Goal: Task Accomplishment & Management: Manage account settings

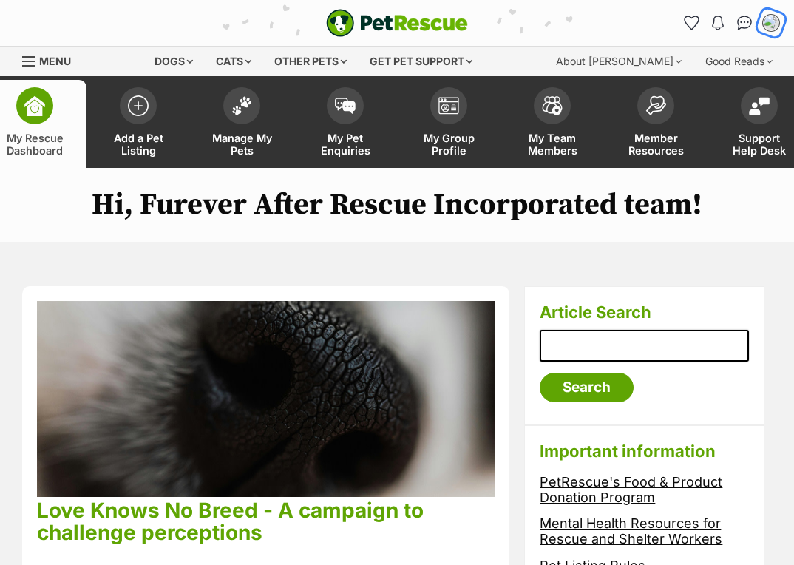
click at [774, 21] on img "My account" at bounding box center [771, 22] width 19 height 19
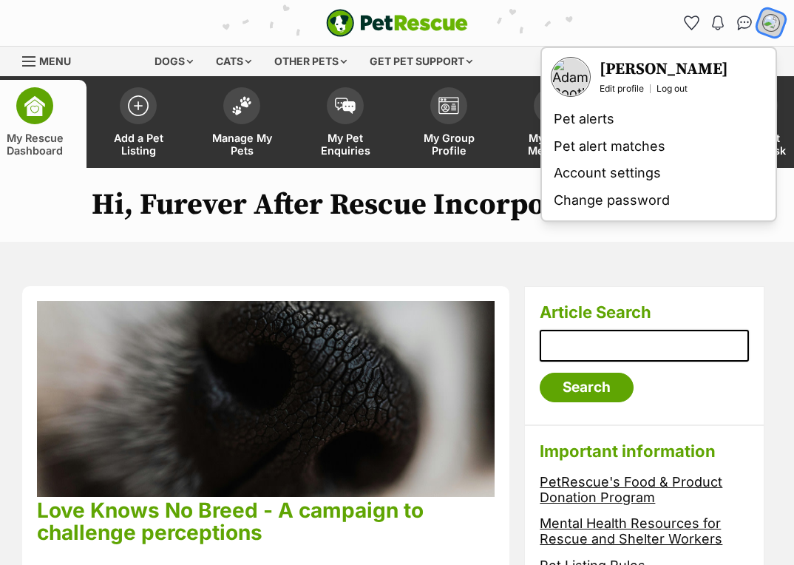
click at [774, 21] on img "My account" at bounding box center [771, 22] width 19 height 19
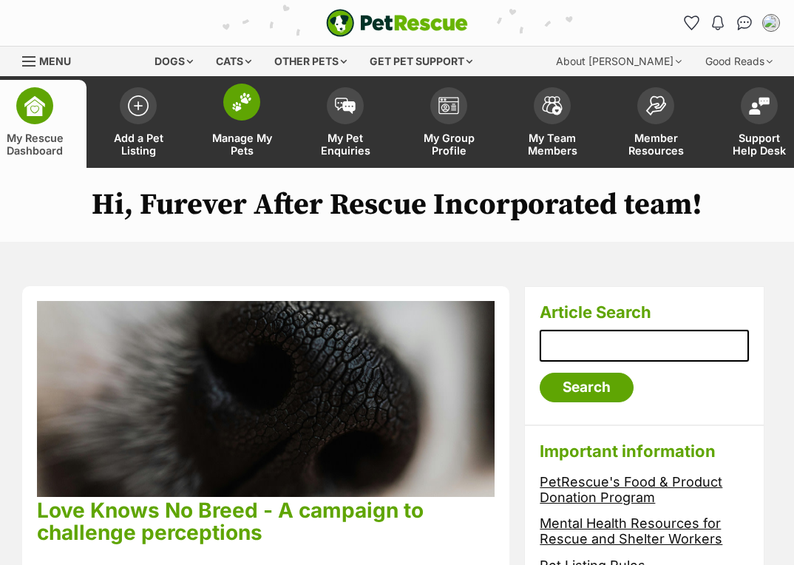
click at [243, 96] on img at bounding box center [241, 101] width 21 height 19
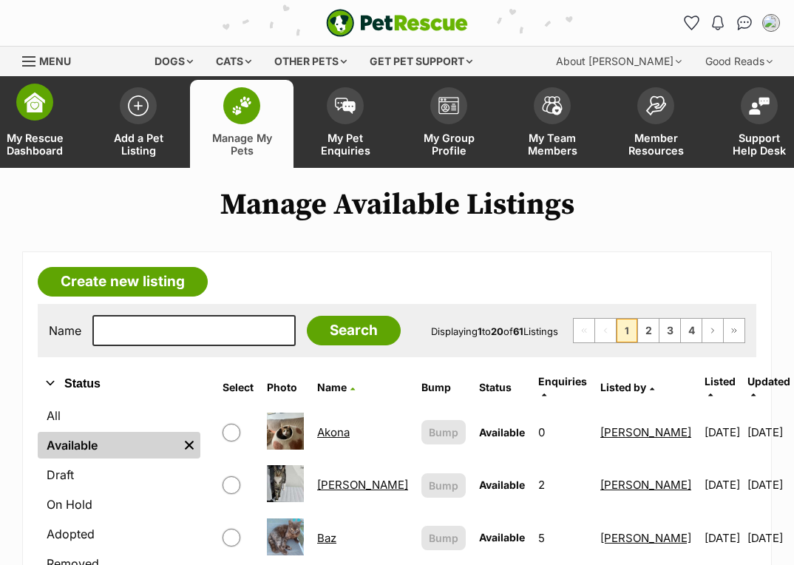
click at [35, 106] on img at bounding box center [34, 102] width 21 height 21
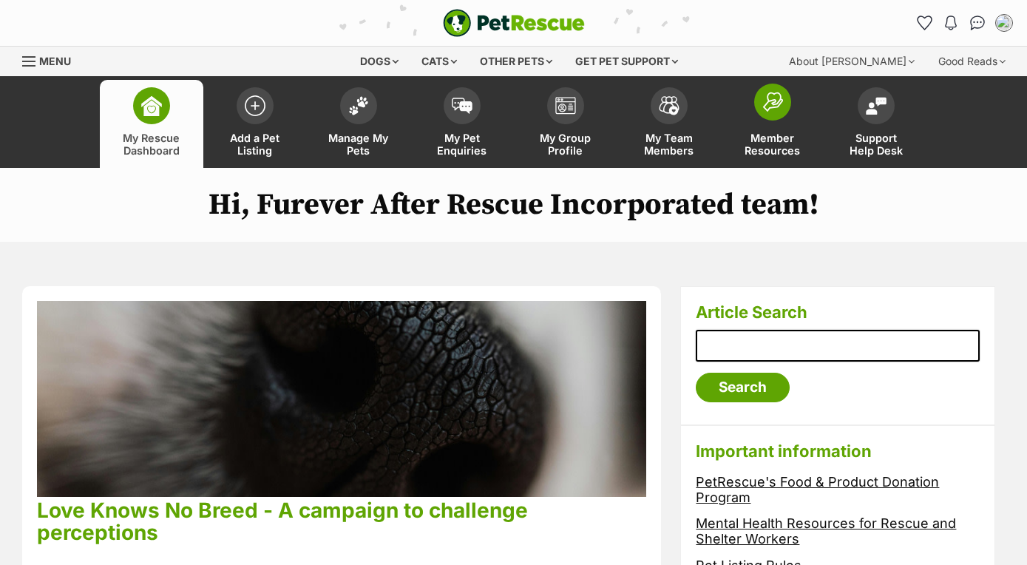
click at [775, 99] on img at bounding box center [772, 102] width 21 height 20
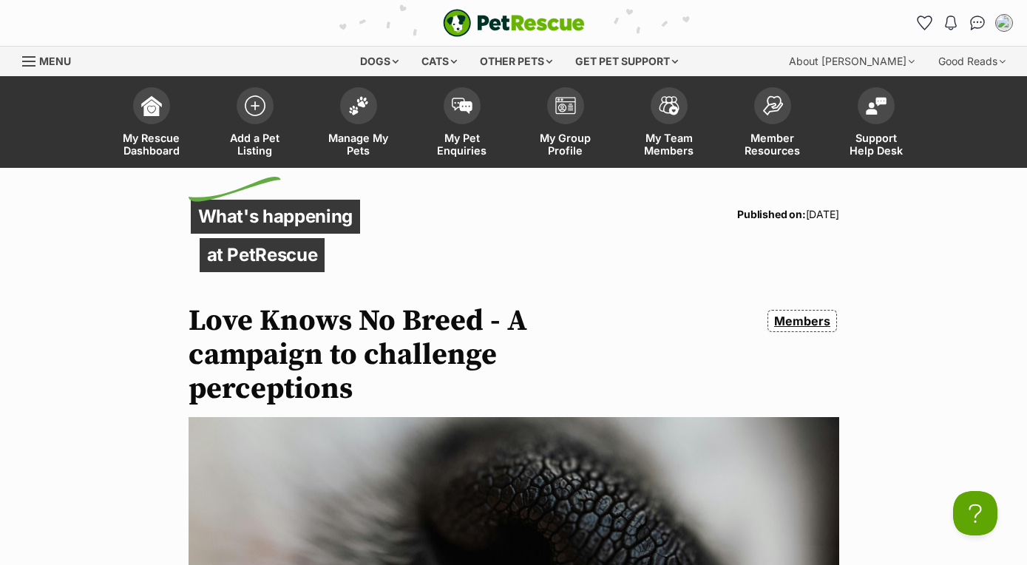
click at [818, 319] on link "Members" at bounding box center [802, 321] width 69 height 22
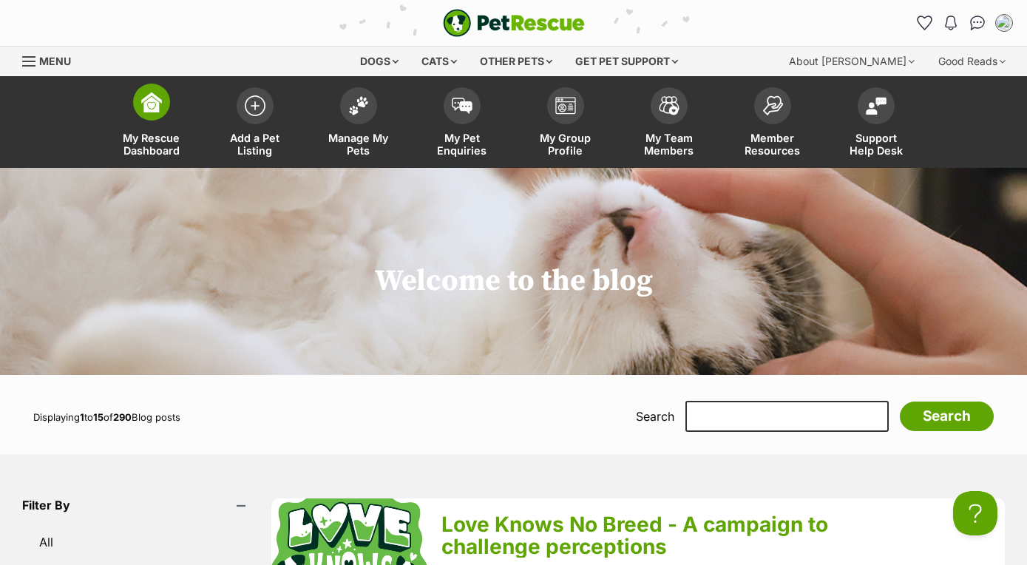
click at [151, 97] on img at bounding box center [151, 102] width 21 height 21
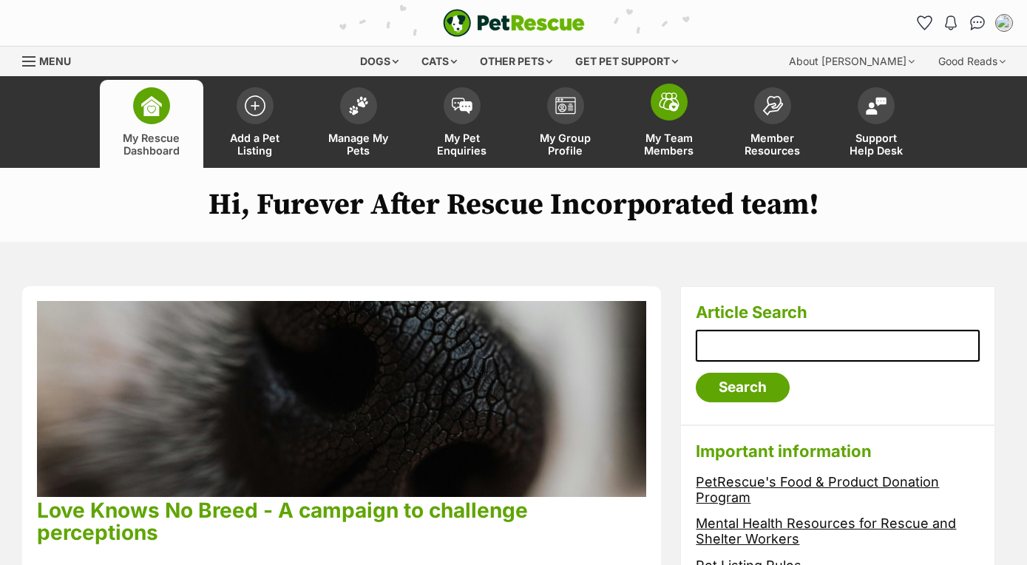
click at [666, 100] on img at bounding box center [669, 101] width 21 height 19
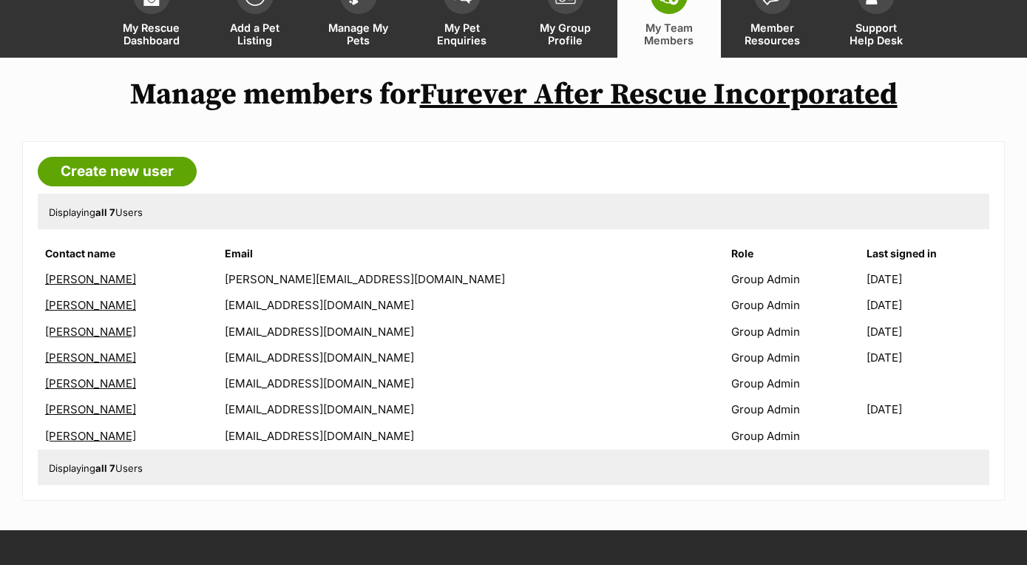
scroll to position [112, 0]
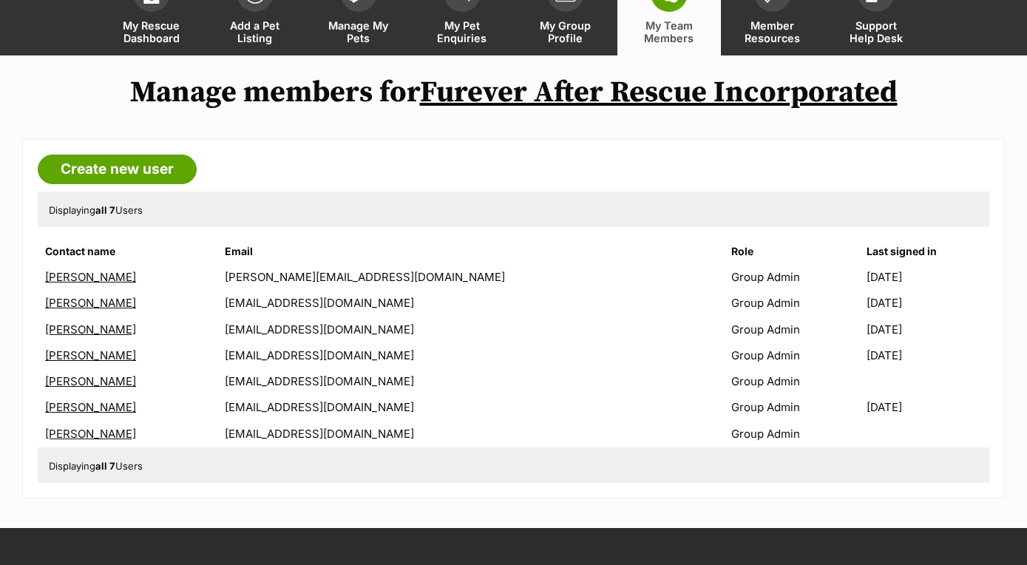
click at [95, 406] on link "[PERSON_NAME]" at bounding box center [90, 407] width 91 height 14
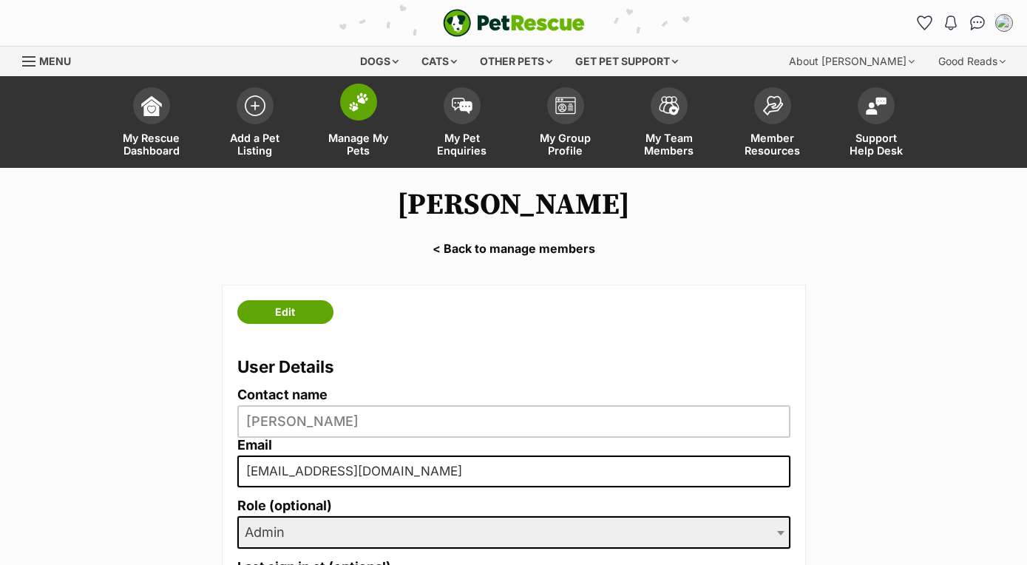
click at [342, 92] on span at bounding box center [358, 102] width 37 height 37
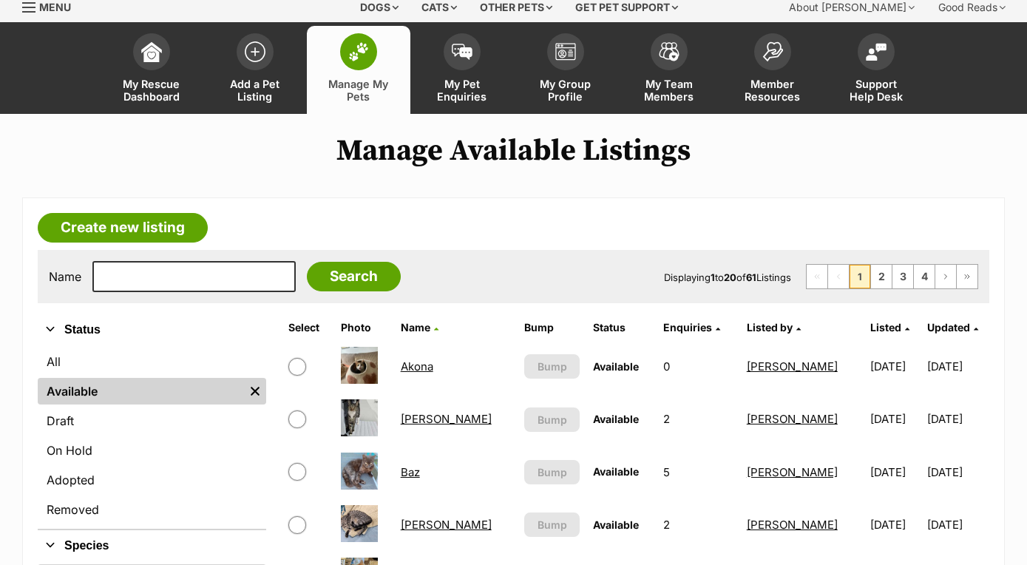
scroll to position [55, 0]
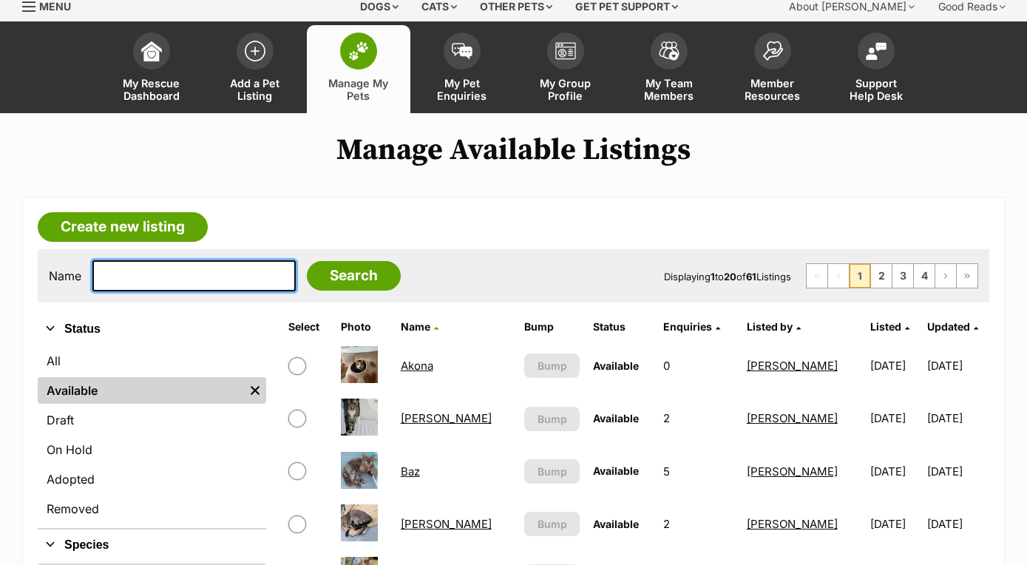
click at [229, 277] on input "text" at bounding box center [193, 275] width 203 height 31
type input "mystery"
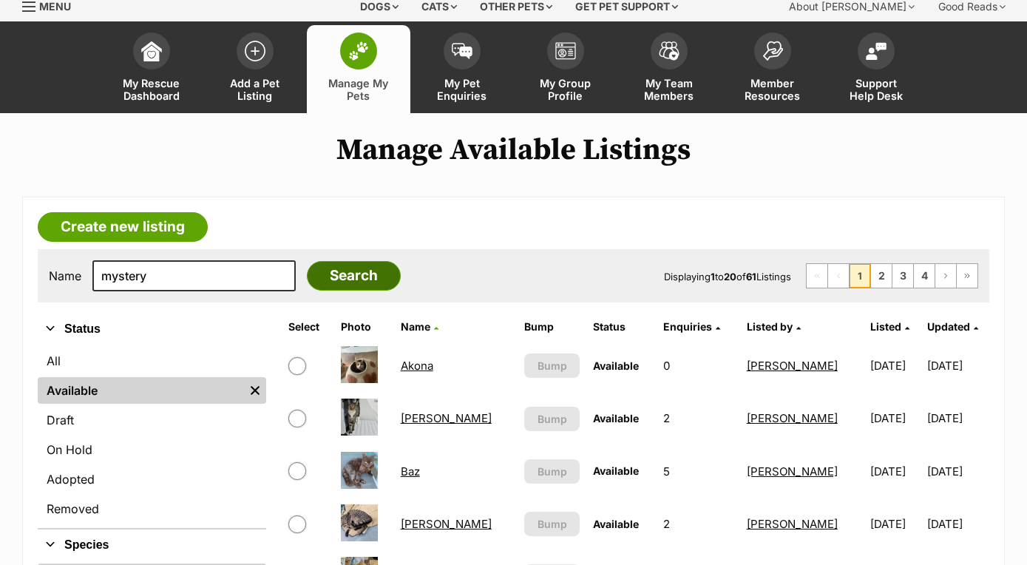
click at [310, 279] on input "Search" at bounding box center [354, 276] width 94 height 30
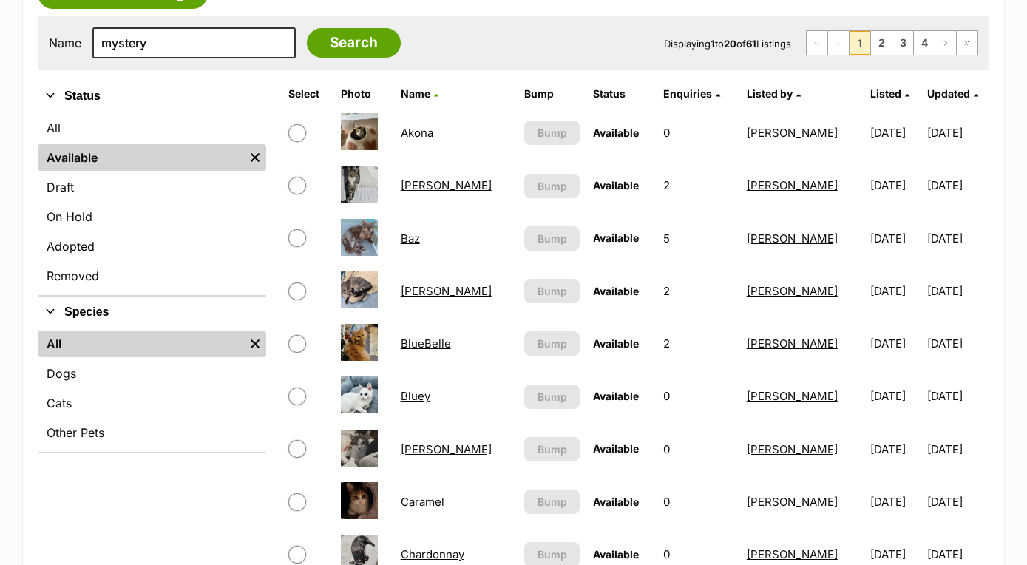
scroll to position [288, 0]
click at [870, 95] on span "Listed" at bounding box center [885, 93] width 31 height 13
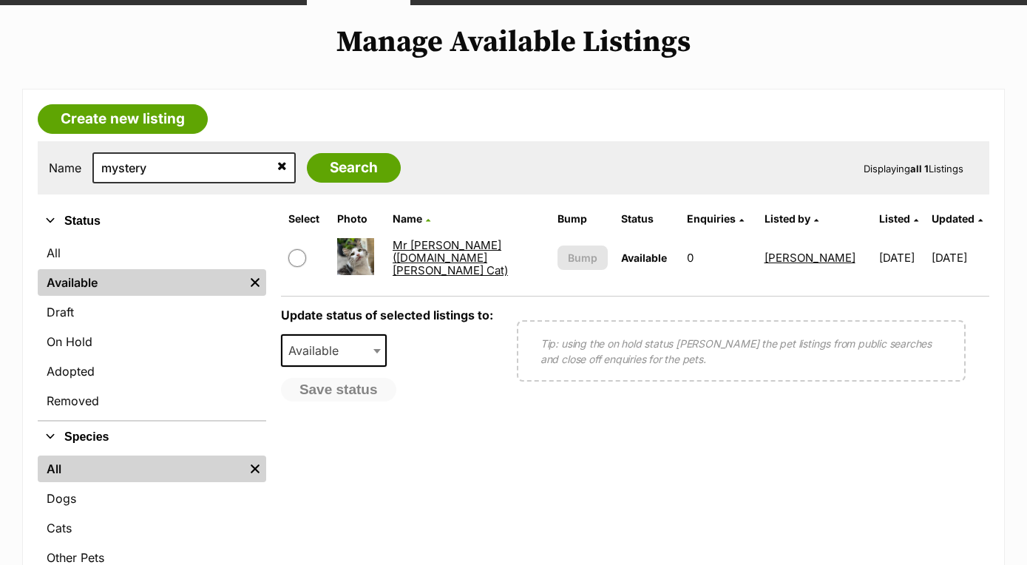
scroll to position [169, 0]
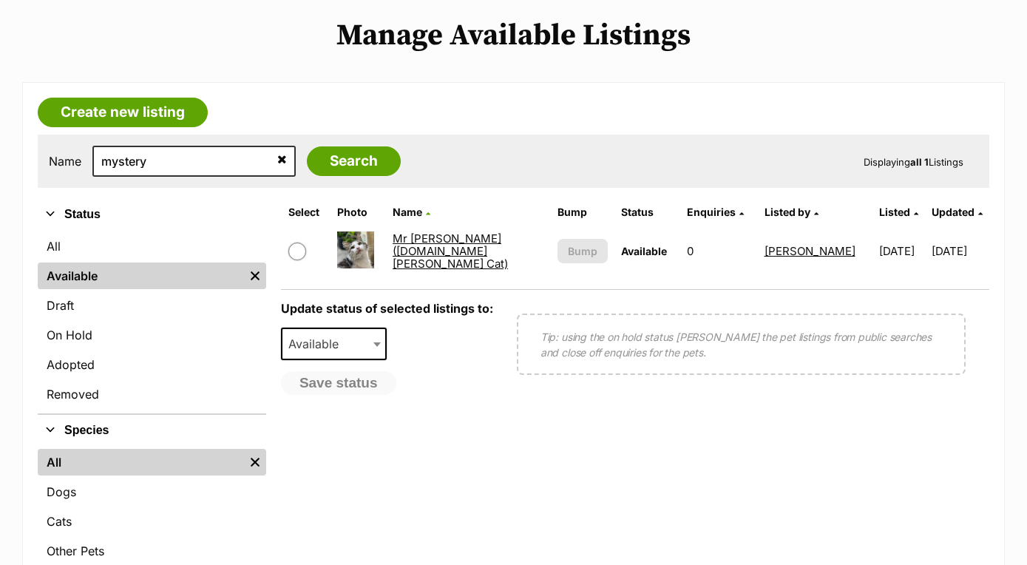
click at [449, 247] on link "Mr [PERSON_NAME] ([DOMAIN_NAME] [PERSON_NAME] Cat)" at bounding box center [450, 251] width 115 height 40
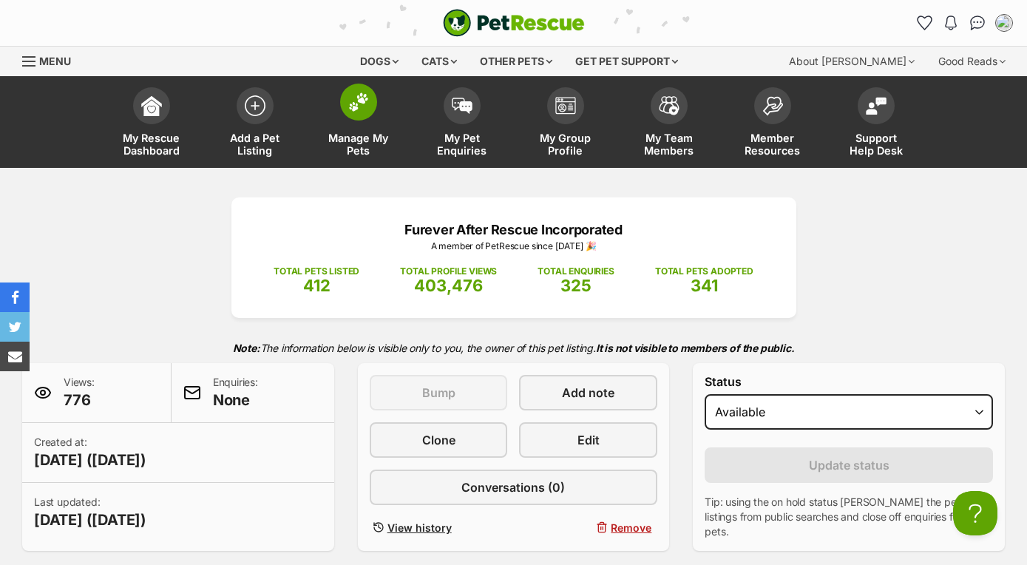
click at [365, 101] on img at bounding box center [358, 101] width 21 height 19
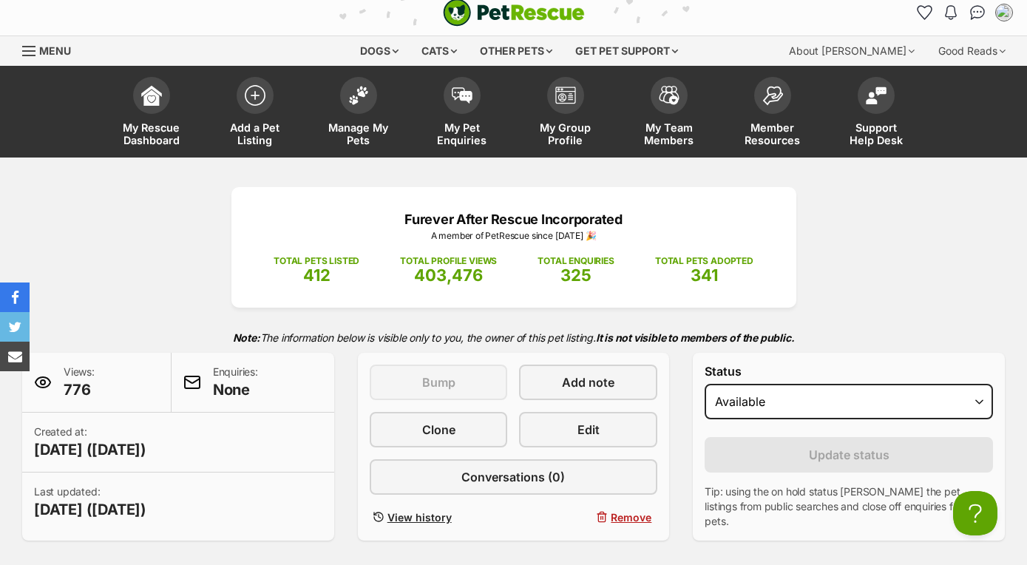
scroll to position [16, 0]
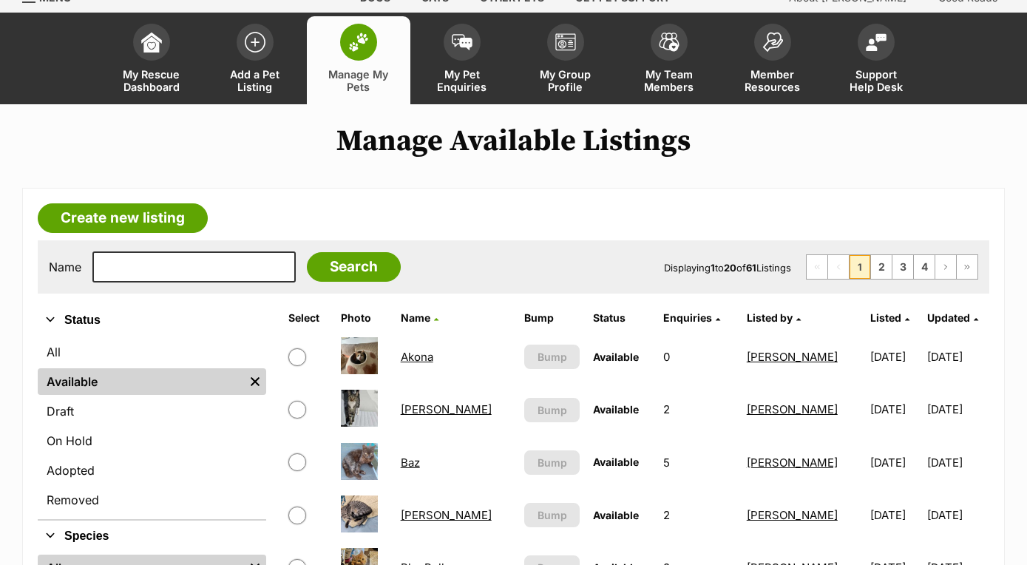
scroll to position [64, 0]
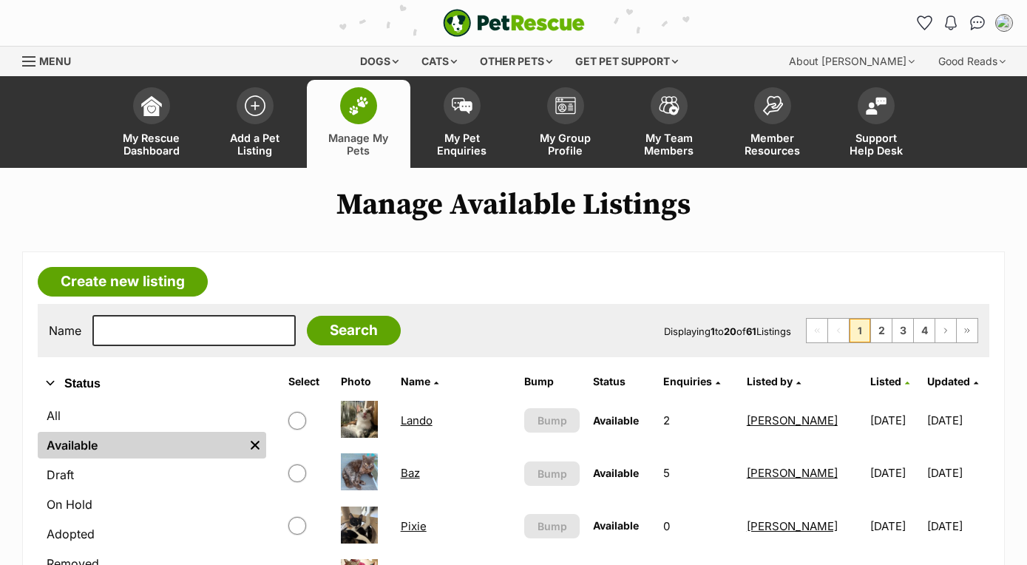
click at [762, 381] on link "Listed by" at bounding box center [774, 381] width 54 height 13
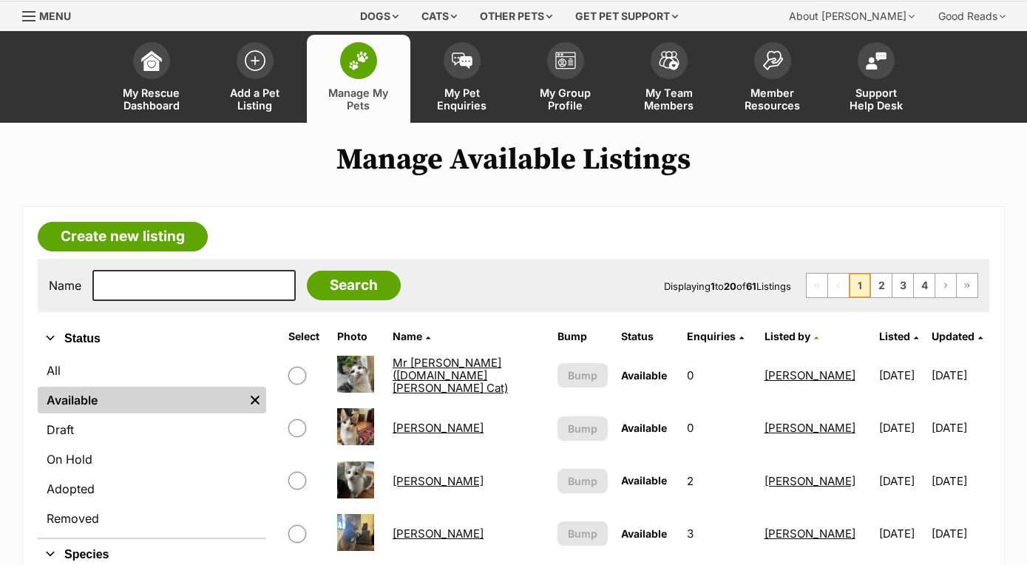
scroll to position [42, 0]
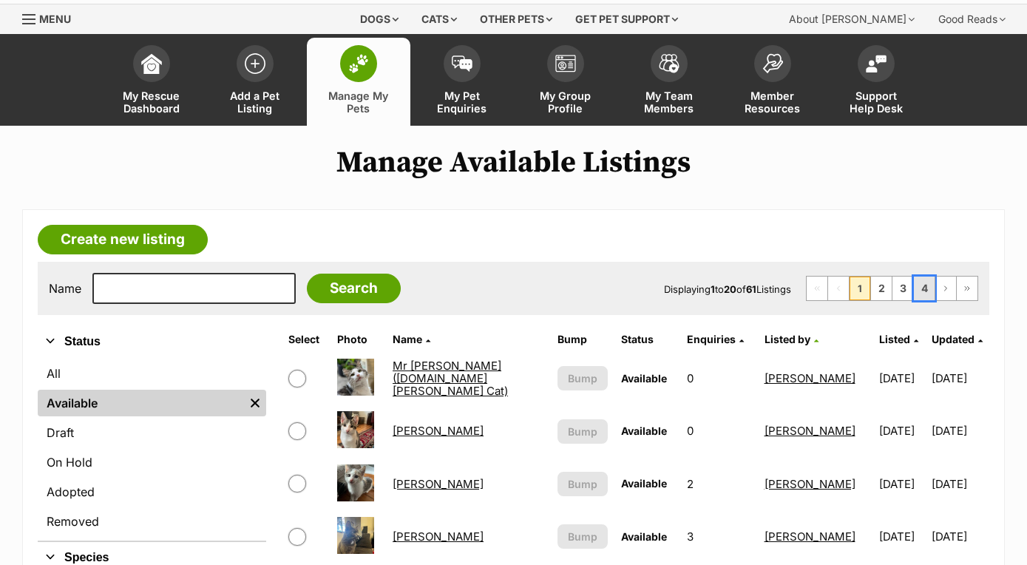
click at [924, 287] on link "4" at bounding box center [924, 289] width 21 height 24
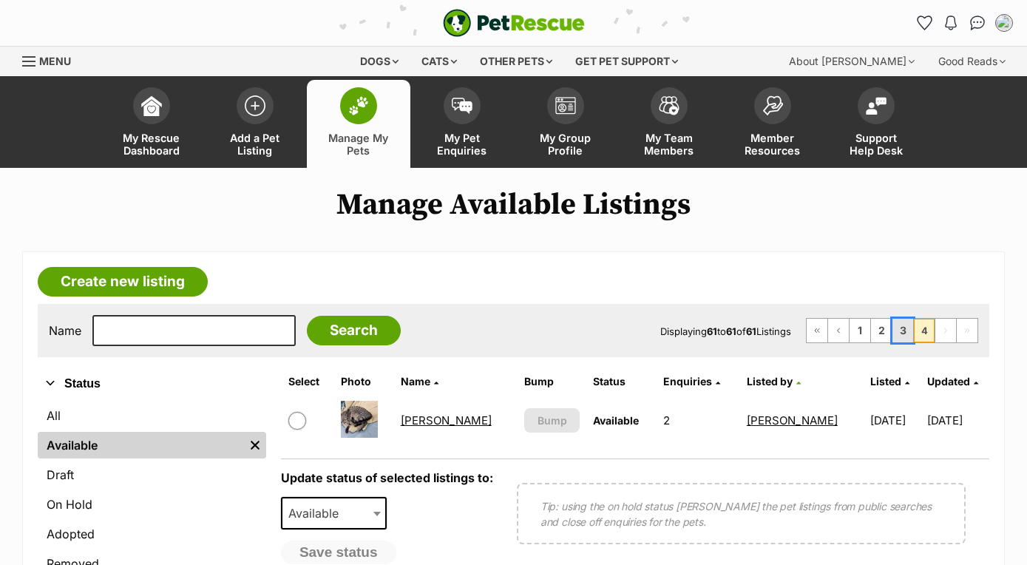
click at [905, 325] on link "3" at bounding box center [903, 331] width 21 height 24
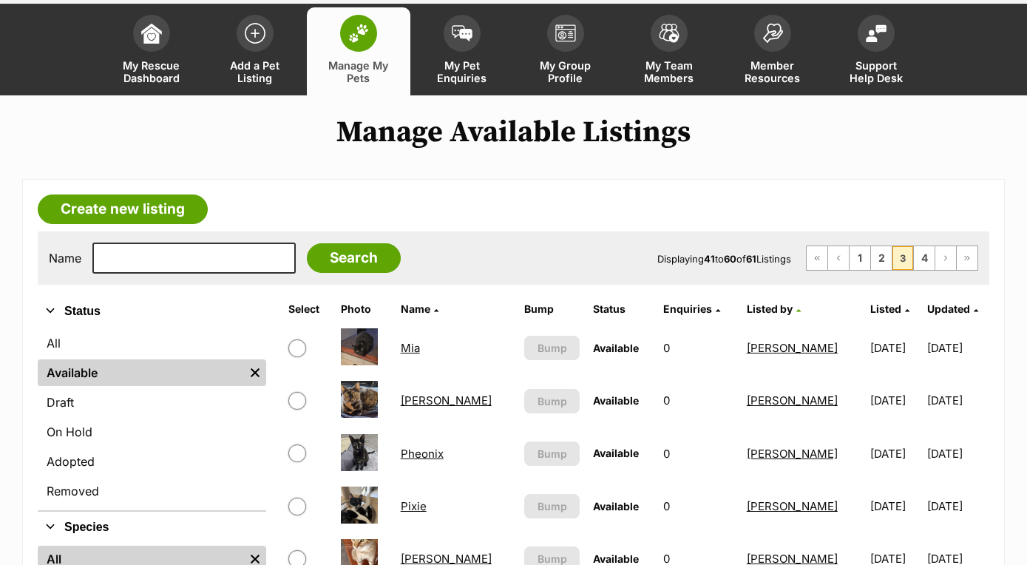
scroll to position [74, 0]
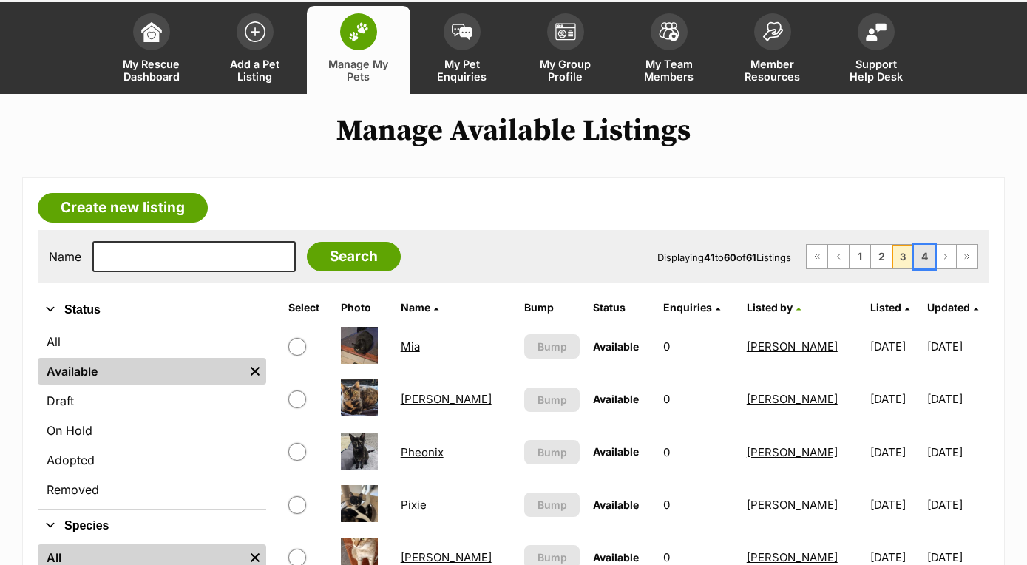
click at [924, 262] on link "4" at bounding box center [924, 257] width 21 height 24
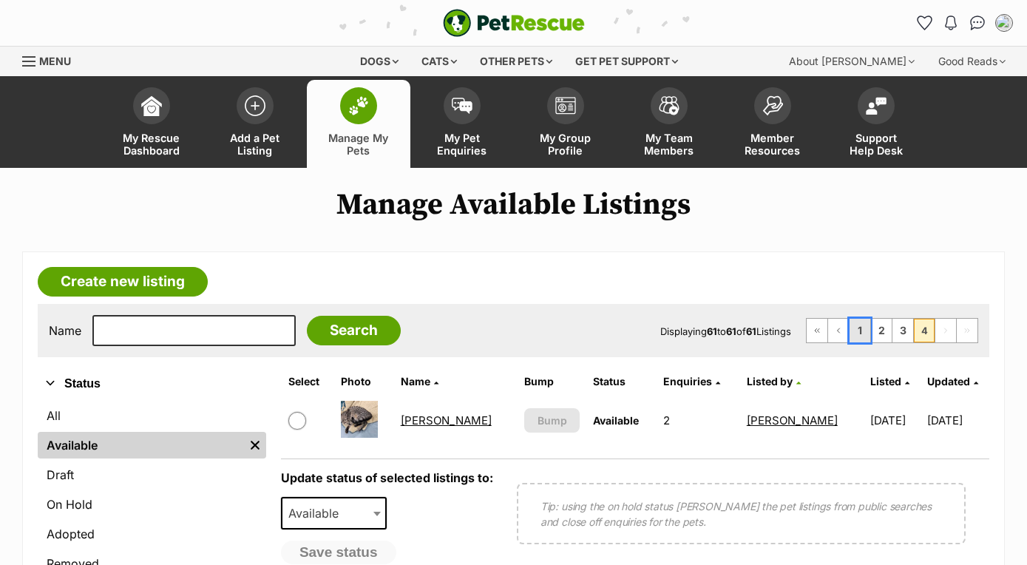
click at [859, 332] on link "1" at bounding box center [860, 331] width 21 height 24
